Goal: Task Accomplishment & Management: Use online tool/utility

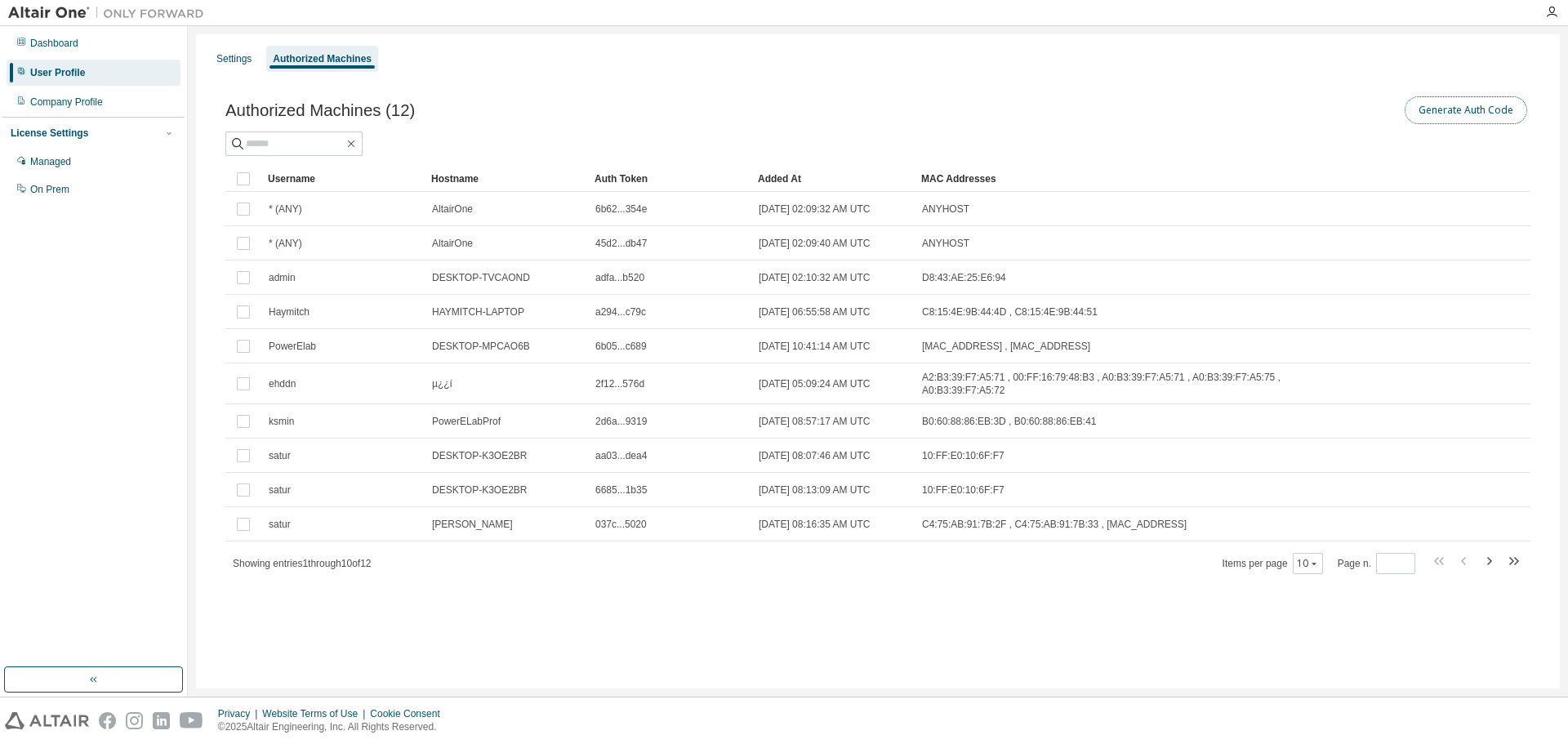
click at [1470, 104] on button "Generate Auth Code" at bounding box center [1466, 110] width 123 height 28
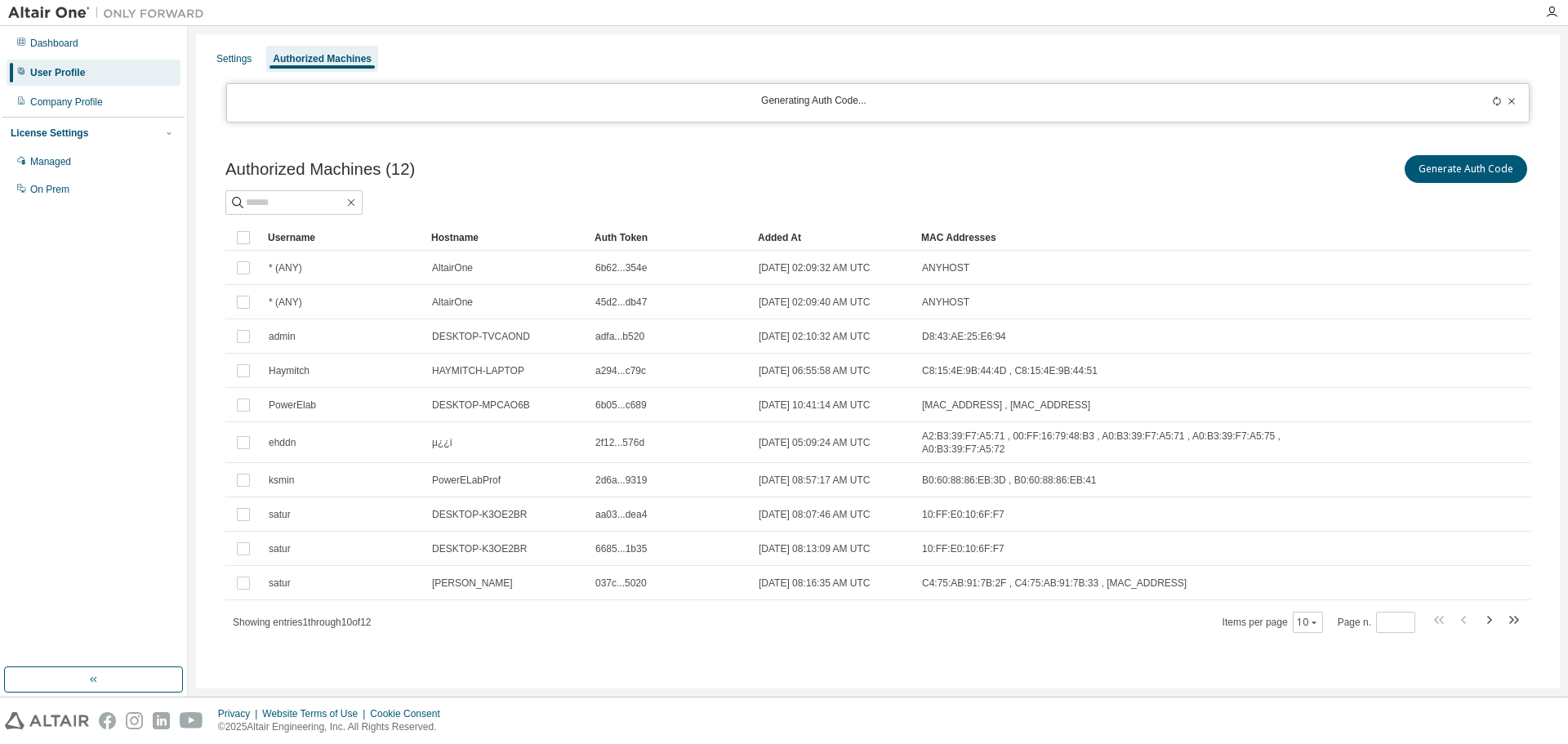
click at [1502, 98] on icon at bounding box center [1496, 101] width 9 height 9
click at [1514, 98] on icon at bounding box center [1511, 101] width 9 height 9
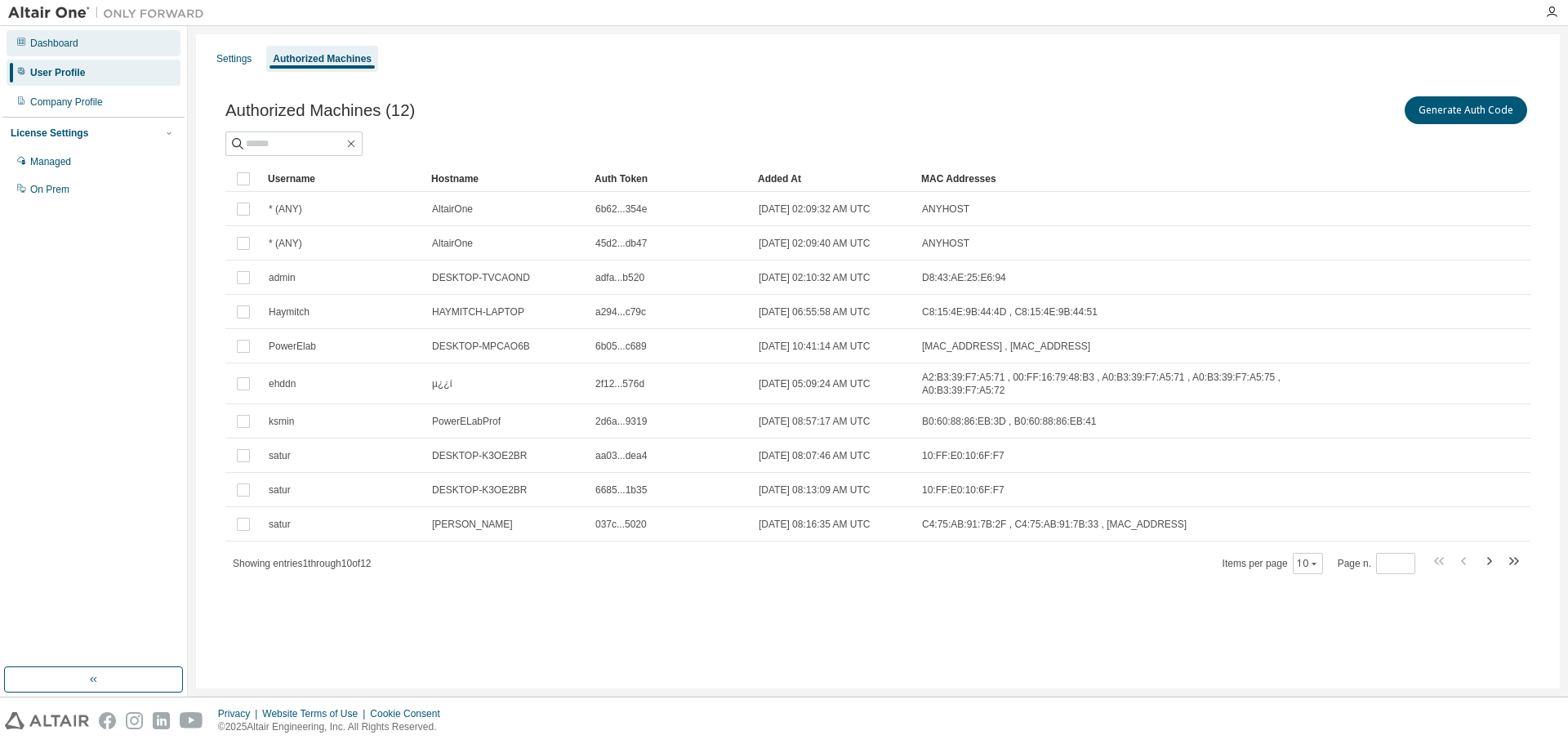
click at [58, 41] on div "Dashboard" at bounding box center [54, 43] width 48 height 13
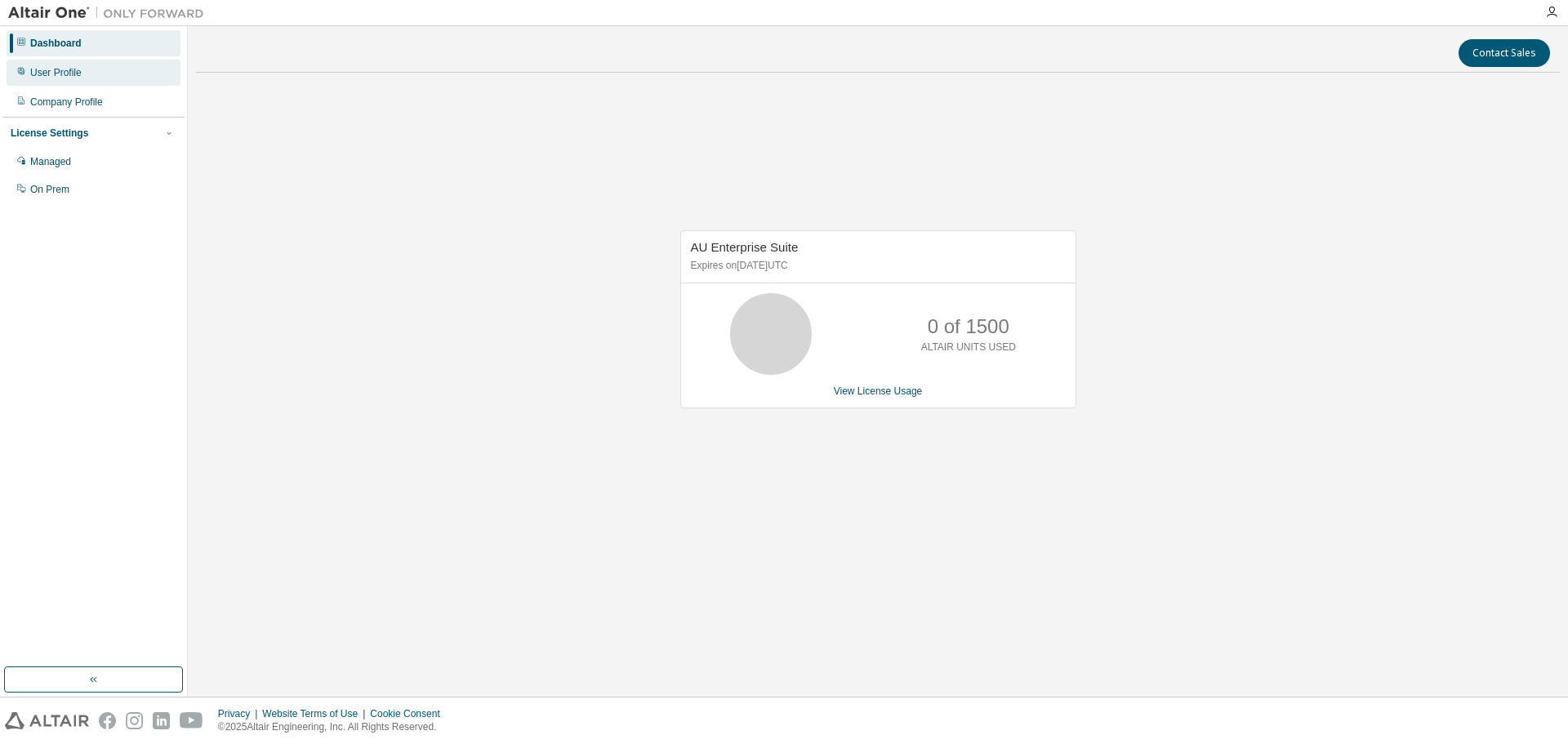
click at [65, 68] on div "User Profile" at bounding box center [56, 73] width 52 height 13
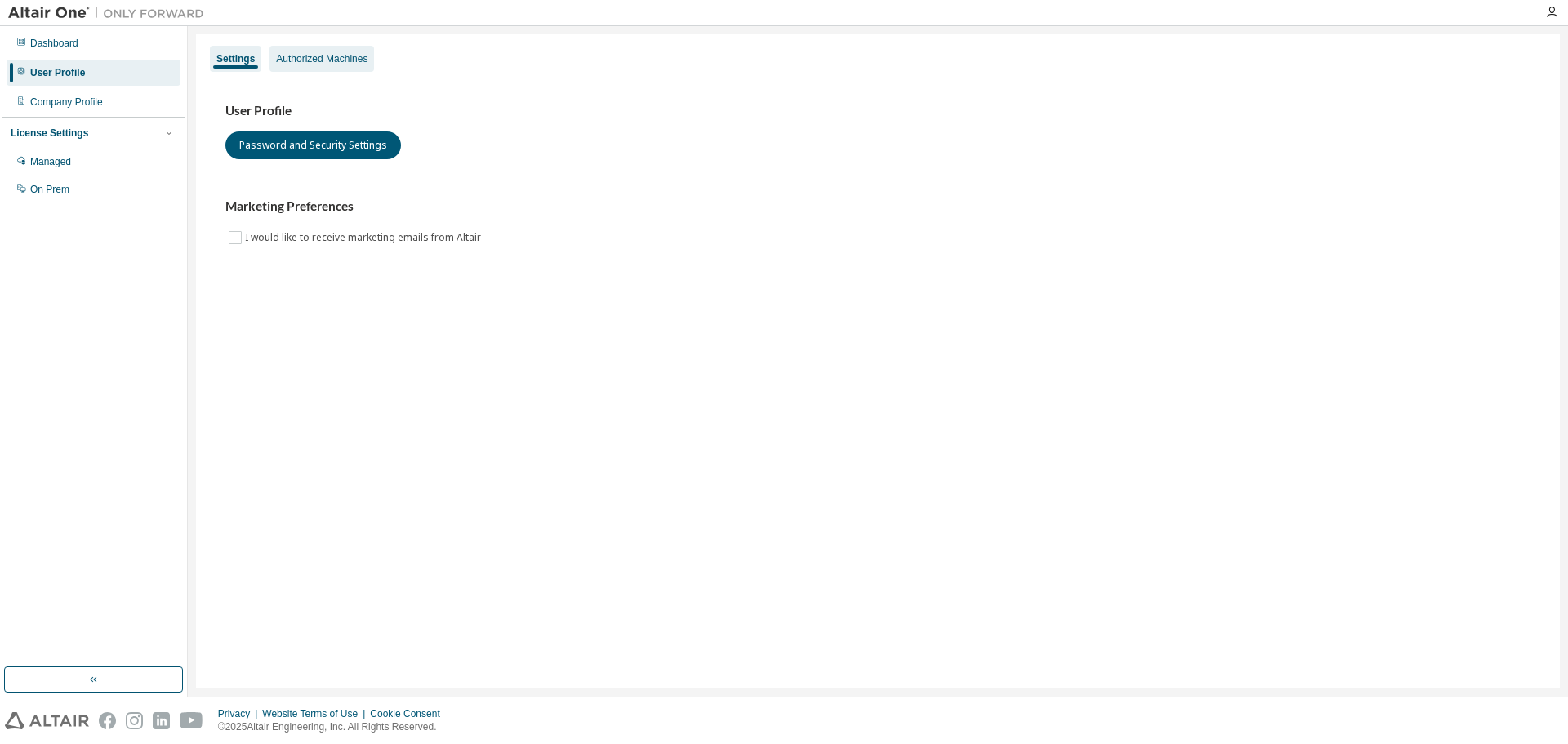
click at [314, 59] on div "Authorized Machines" at bounding box center [322, 59] width 92 height 13
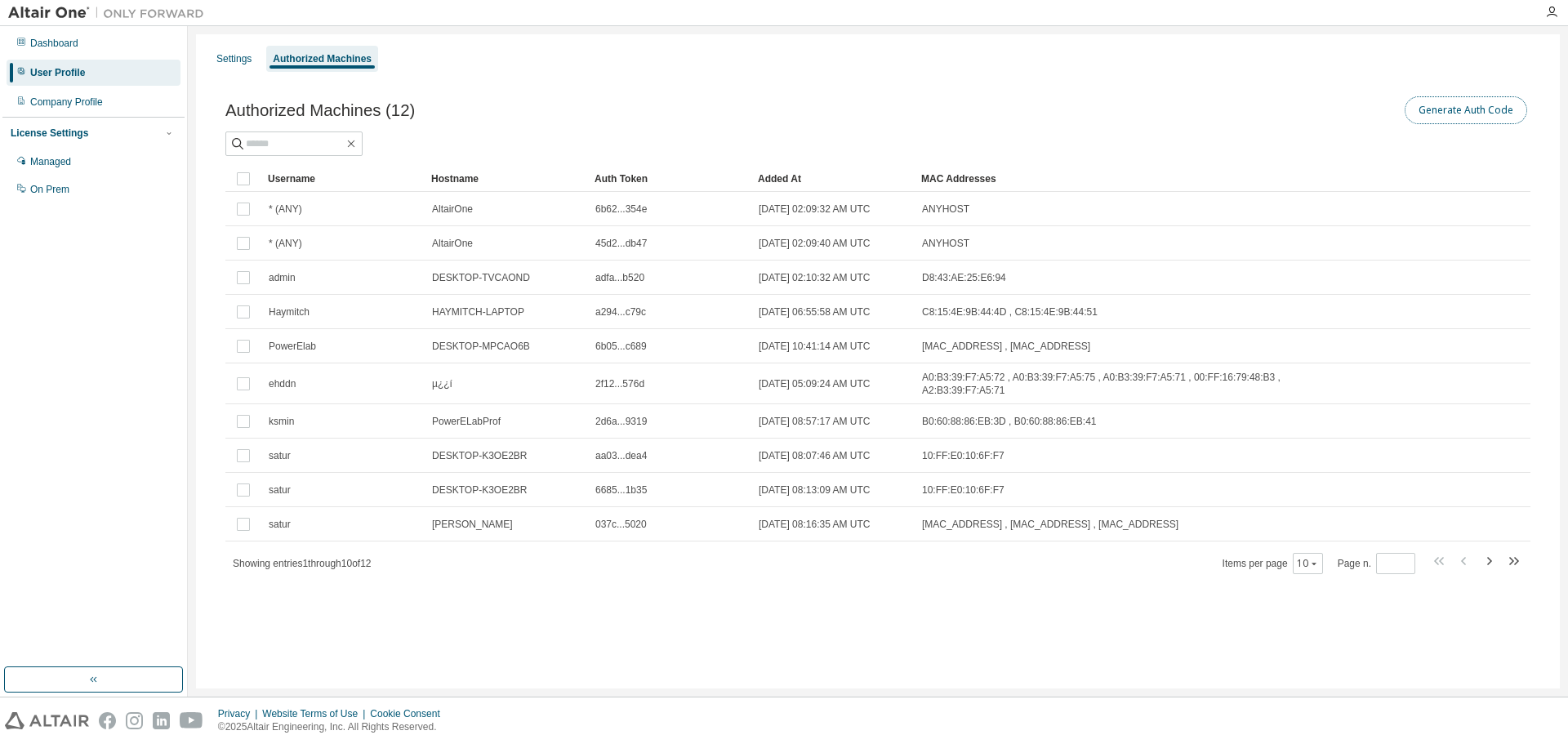
click at [1441, 109] on button "Generate Auth Code" at bounding box center [1466, 110] width 123 height 28
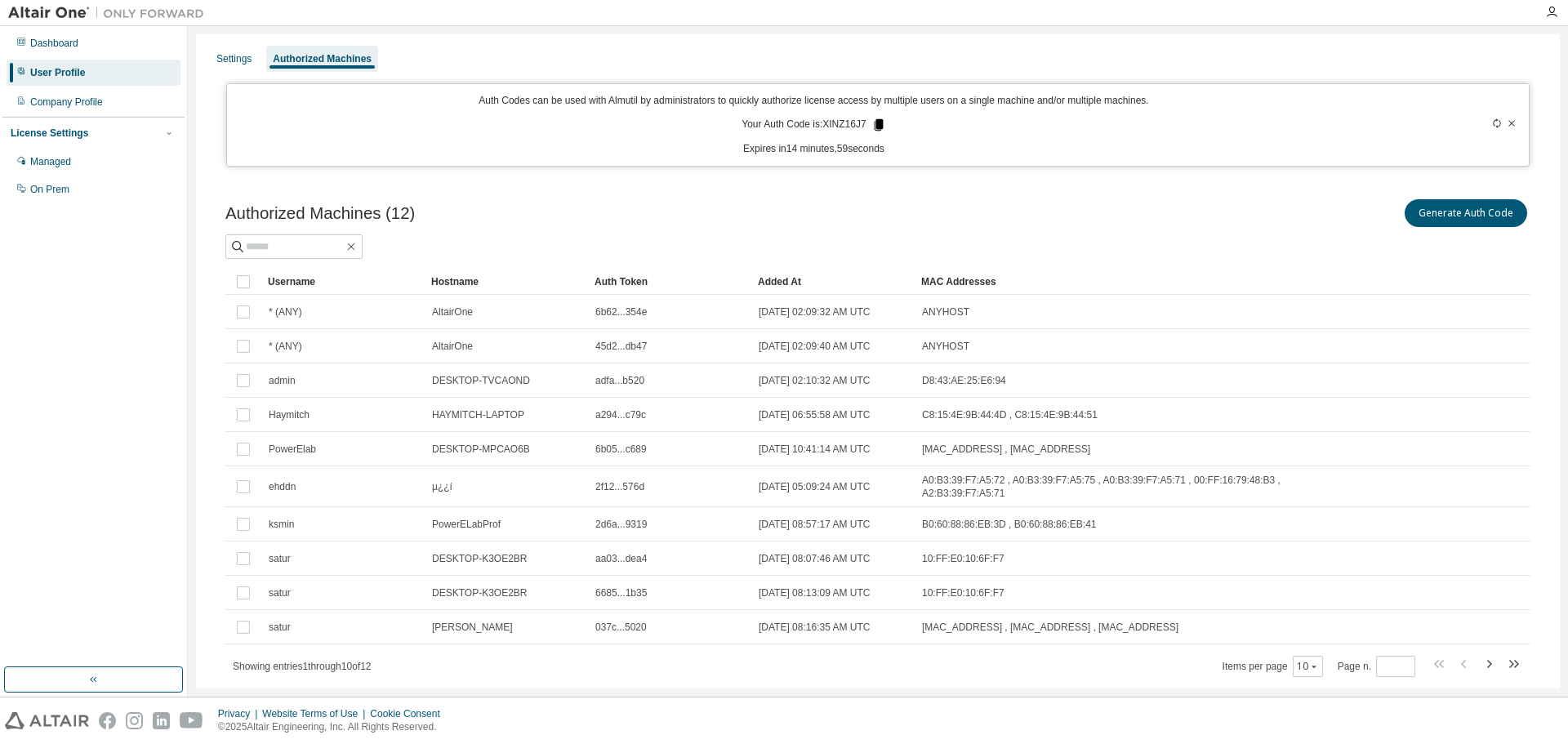
click at [874, 123] on icon at bounding box center [878, 124] width 9 height 11
